Goal: Transaction & Acquisition: Purchase product/service

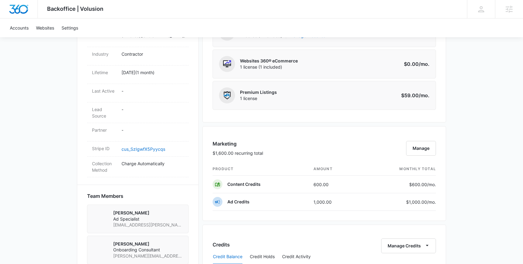
scroll to position [404, 0]
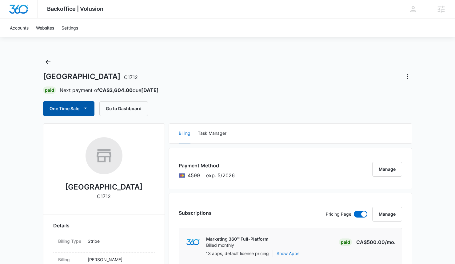
click at [76, 107] on button "One Time Sale" at bounding box center [68, 108] width 51 height 15
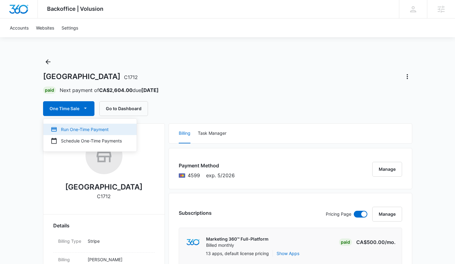
click at [71, 126] on div "Run One-Time Payment" at bounding box center [86, 129] width 71 height 6
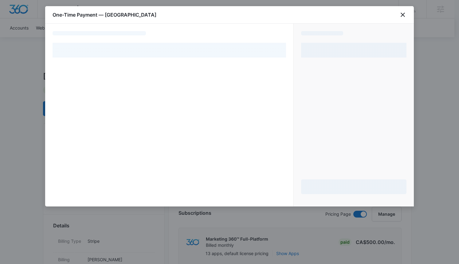
select select "pm_1QoTgZH0inx9gx8rUBsq5ubd"
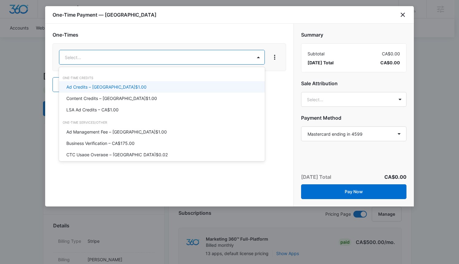
click at [102, 89] on p "Ad Credits – CA$1.00" at bounding box center [106, 87] width 80 height 6
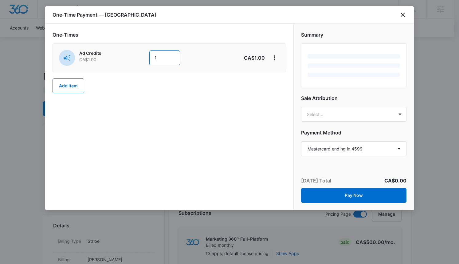
click at [164, 57] on input "1" at bounding box center [164, 57] width 31 height 15
type input "900"
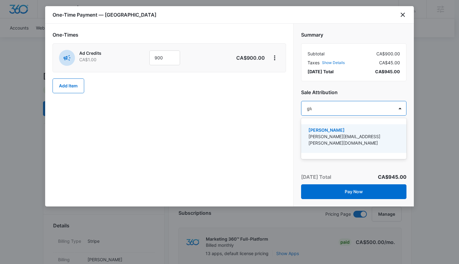
type input "gluch"
click at [334, 125] on div "Sarah Gluchacki Sarah.Gluchacki@madwire.com" at bounding box center [353, 138] width 105 height 29
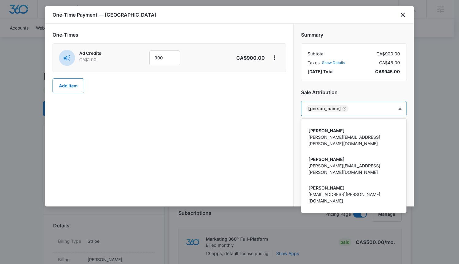
click at [367, 105] on div at bounding box center [229, 132] width 459 height 264
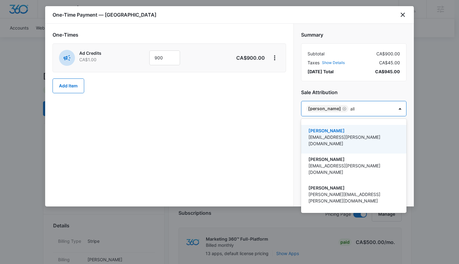
type input "ally"
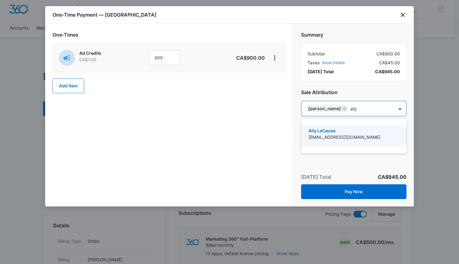
click at [350, 132] on p "Ally LeCause" at bounding box center [353, 130] width 89 height 6
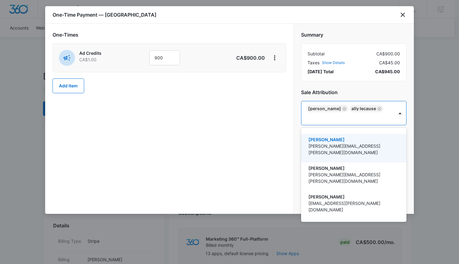
click at [351, 88] on div at bounding box center [229, 132] width 459 height 264
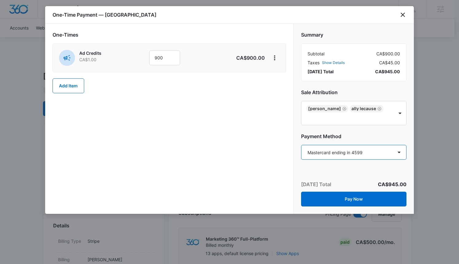
click at [358, 153] on select "Select a payment method Mastercard ending in 1801 Mastercard ending in 4599 New…" at bounding box center [353, 152] width 105 height 15
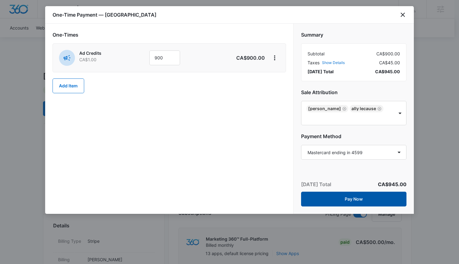
click at [352, 197] on button "Pay Now" at bounding box center [353, 199] width 105 height 15
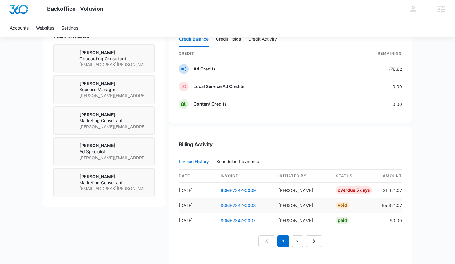
scroll to position [471, 0]
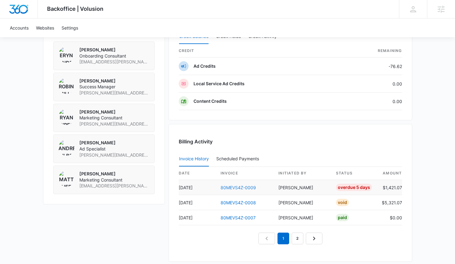
click at [242, 186] on link "80MEVS4Z-0009" at bounding box center [237, 187] width 35 height 5
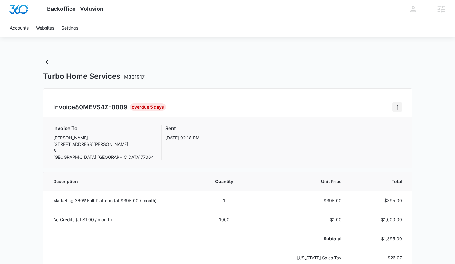
click at [395, 107] on icon "Home" at bounding box center [396, 106] width 7 height 7
click at [288, 102] on div "Invoice 80MEVS4Z-0009 Overdue 5 Days Download Invoice" at bounding box center [227, 107] width 349 height 10
click at [393, 107] on icon "Home" at bounding box center [396, 106] width 7 height 7
click at [400, 126] on link "Download Invoice" at bounding box center [418, 123] width 36 height 5
